Goal: Information Seeking & Learning: Learn about a topic

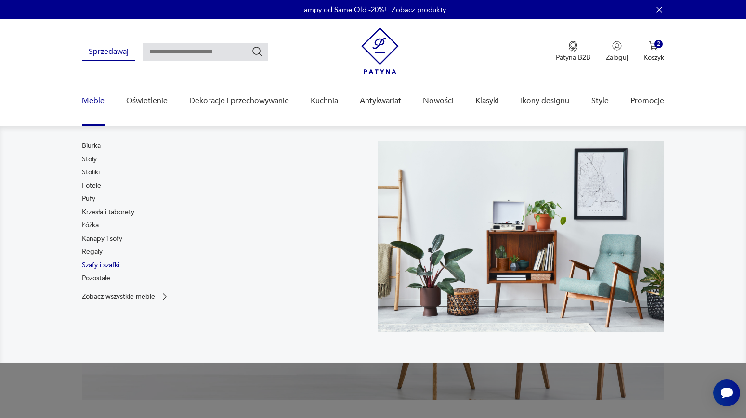
click at [94, 267] on link "Szafy i szafki" at bounding box center [101, 266] width 38 height 10
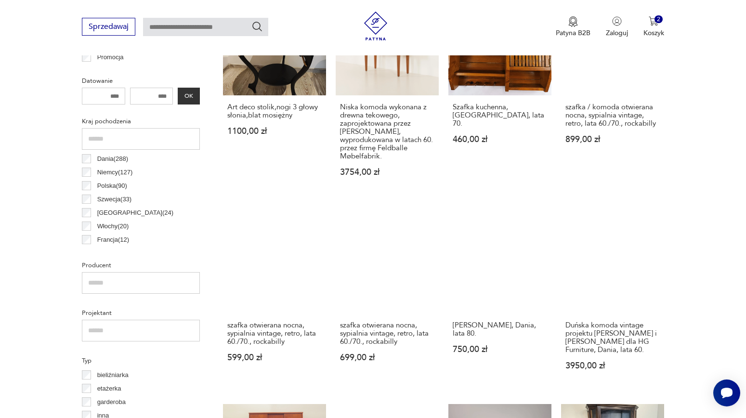
scroll to position [430, 0]
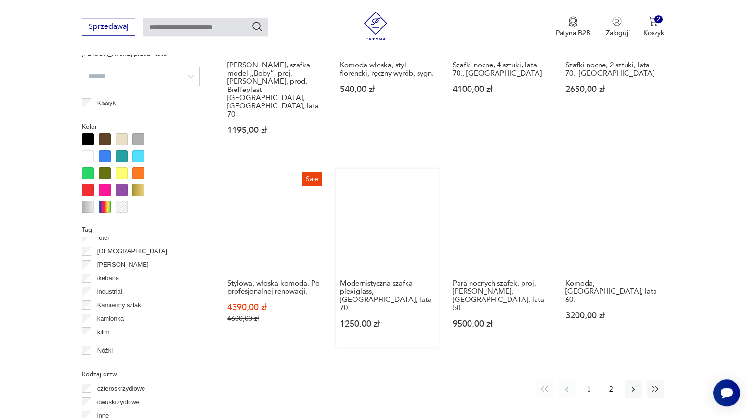
scroll to position [881, 0]
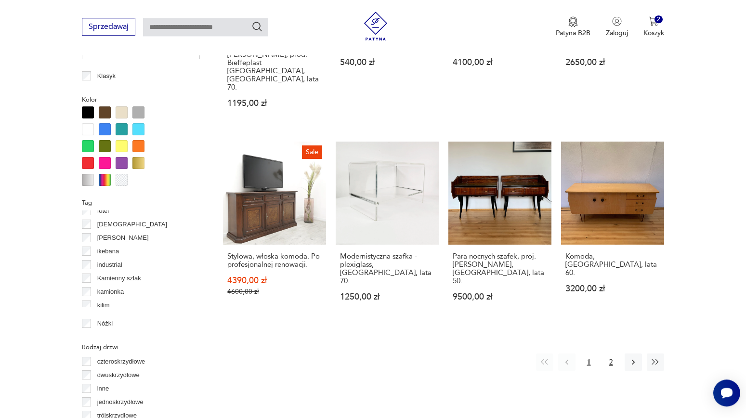
click at [613, 354] on button "2" at bounding box center [611, 362] width 17 height 17
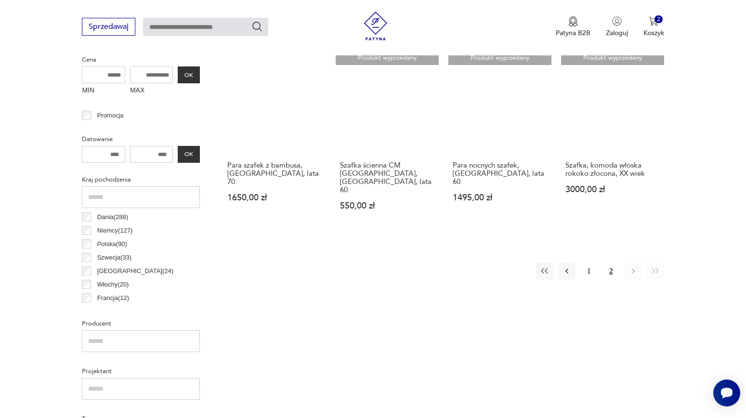
scroll to position [464, 0]
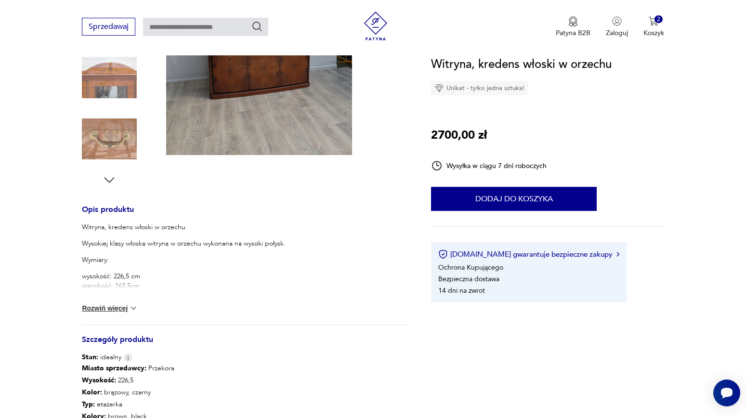
scroll to position [260, 0]
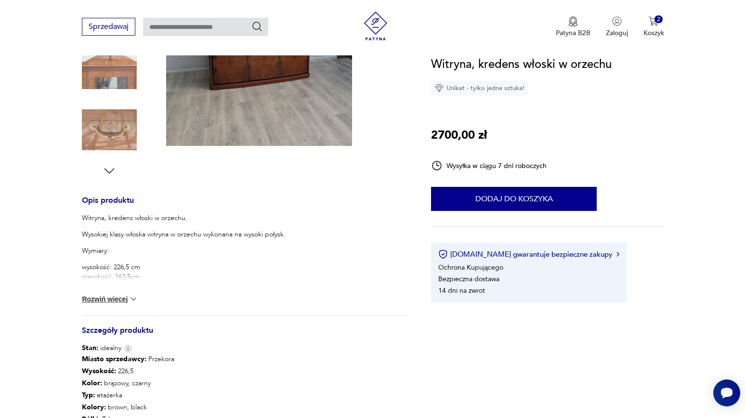
click at [129, 299] on button "Rozwiń więcej" at bounding box center [110, 299] width 56 height 10
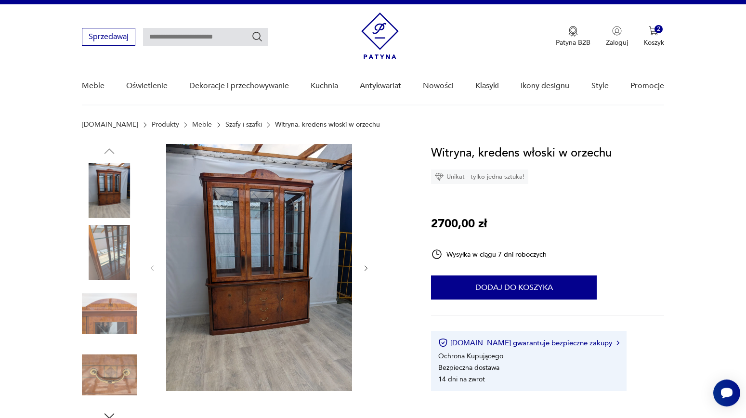
scroll to position [0, 0]
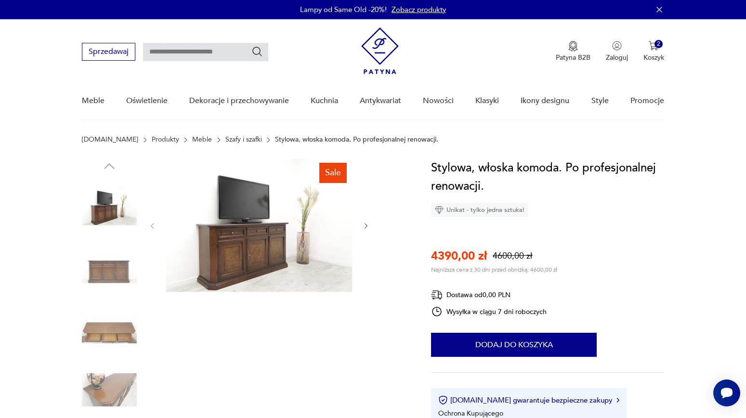
click at [93, 281] on img at bounding box center [109, 267] width 55 height 55
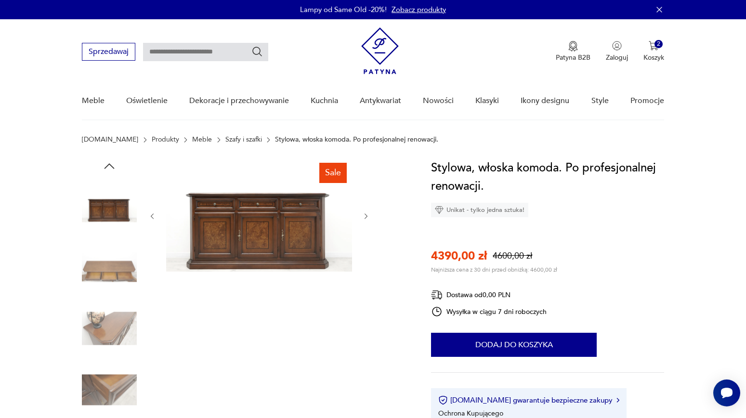
click at [370, 215] on icon "button" at bounding box center [366, 216] width 8 height 8
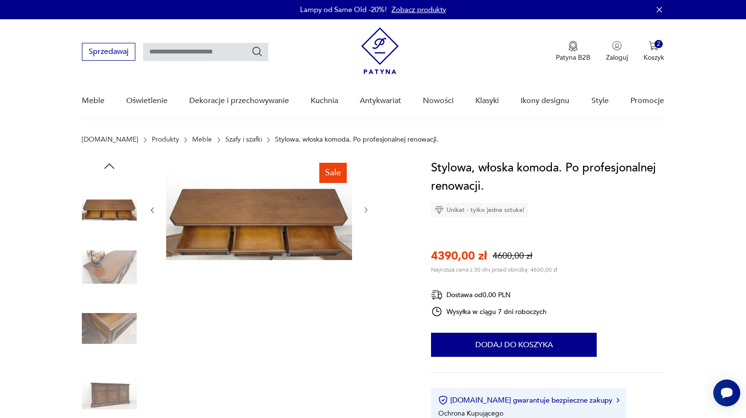
click at [370, 215] on button "button" at bounding box center [366, 211] width 8 height 10
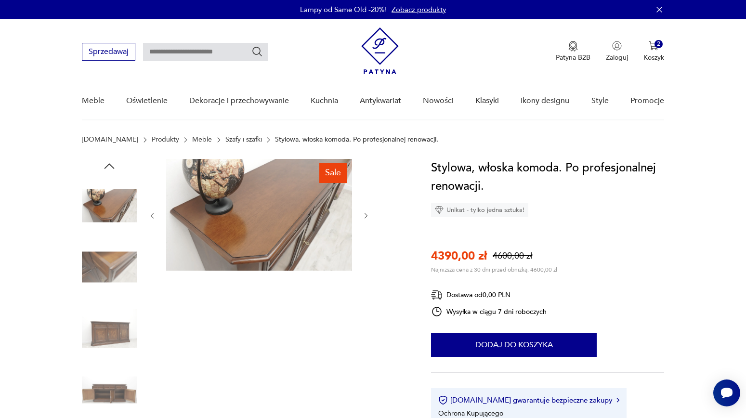
click at [370, 215] on icon "button" at bounding box center [366, 216] width 8 height 8
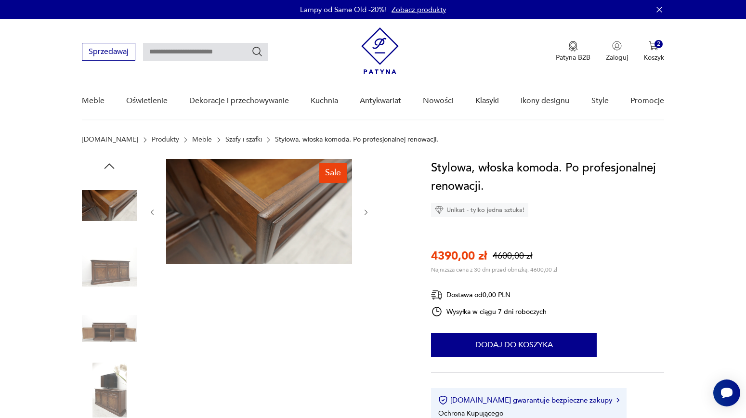
click at [370, 215] on icon "button" at bounding box center [366, 213] width 8 height 8
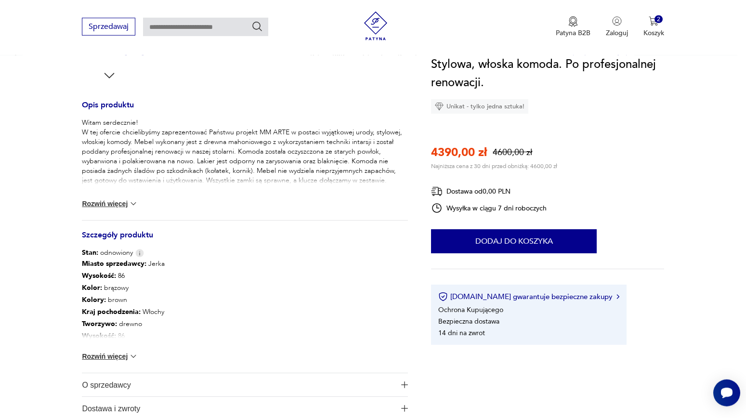
scroll to position [364, 0]
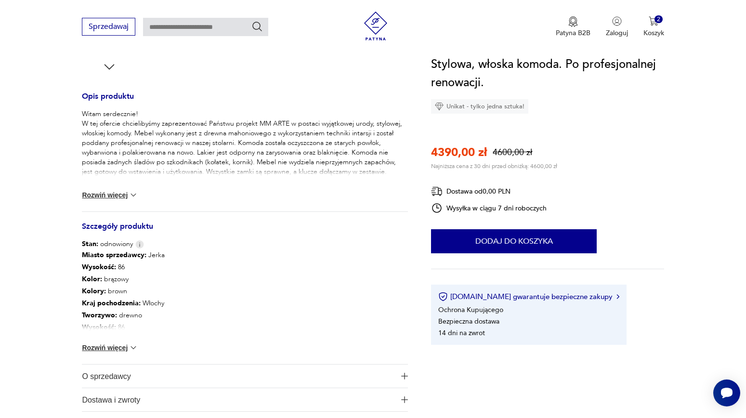
click at [104, 351] on button "Rozwiń więcej" at bounding box center [110, 348] width 56 height 10
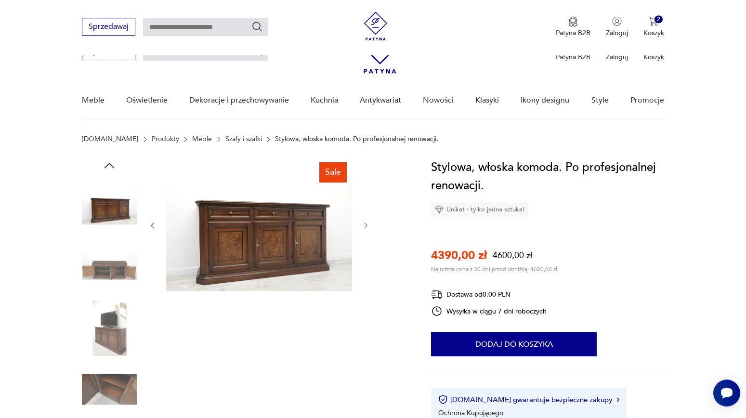
scroll to position [0, 0]
